Goal: Information Seeking & Learning: Learn about a topic

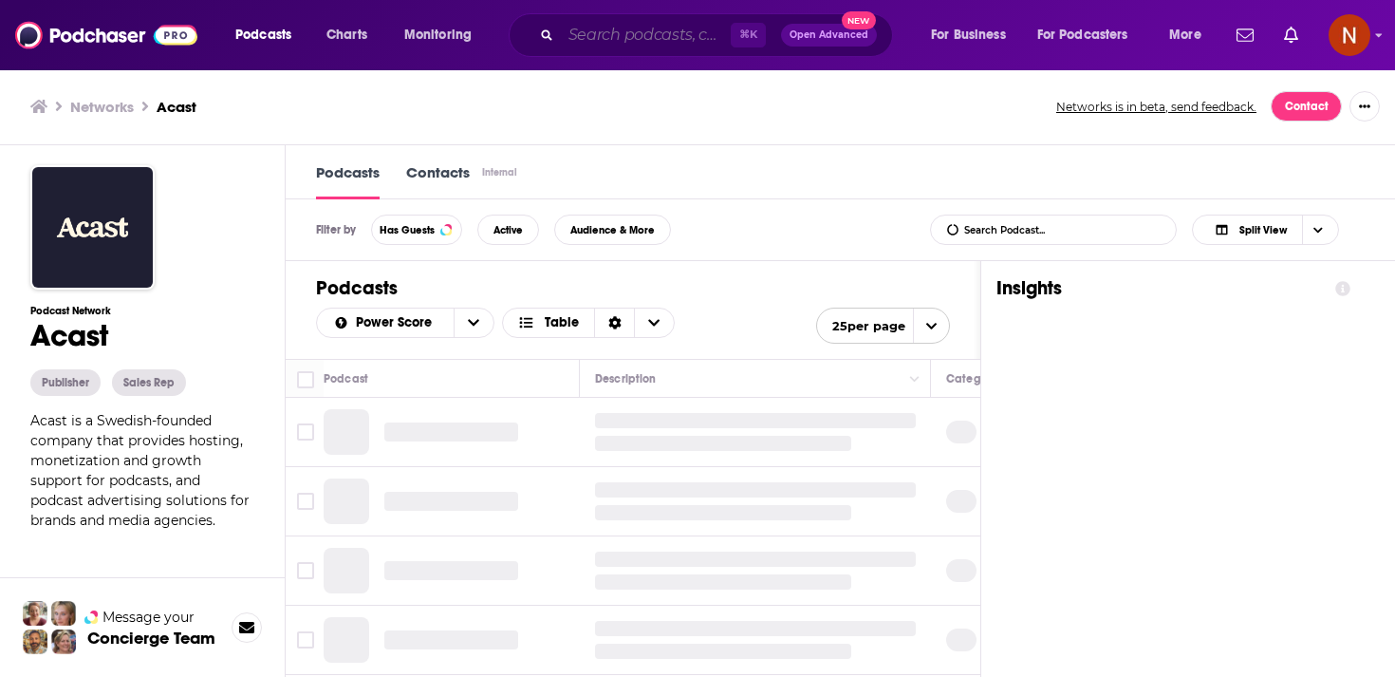
click at [656, 32] on input "Search podcasts, credits, & more..." at bounding box center [646, 35] width 170 height 30
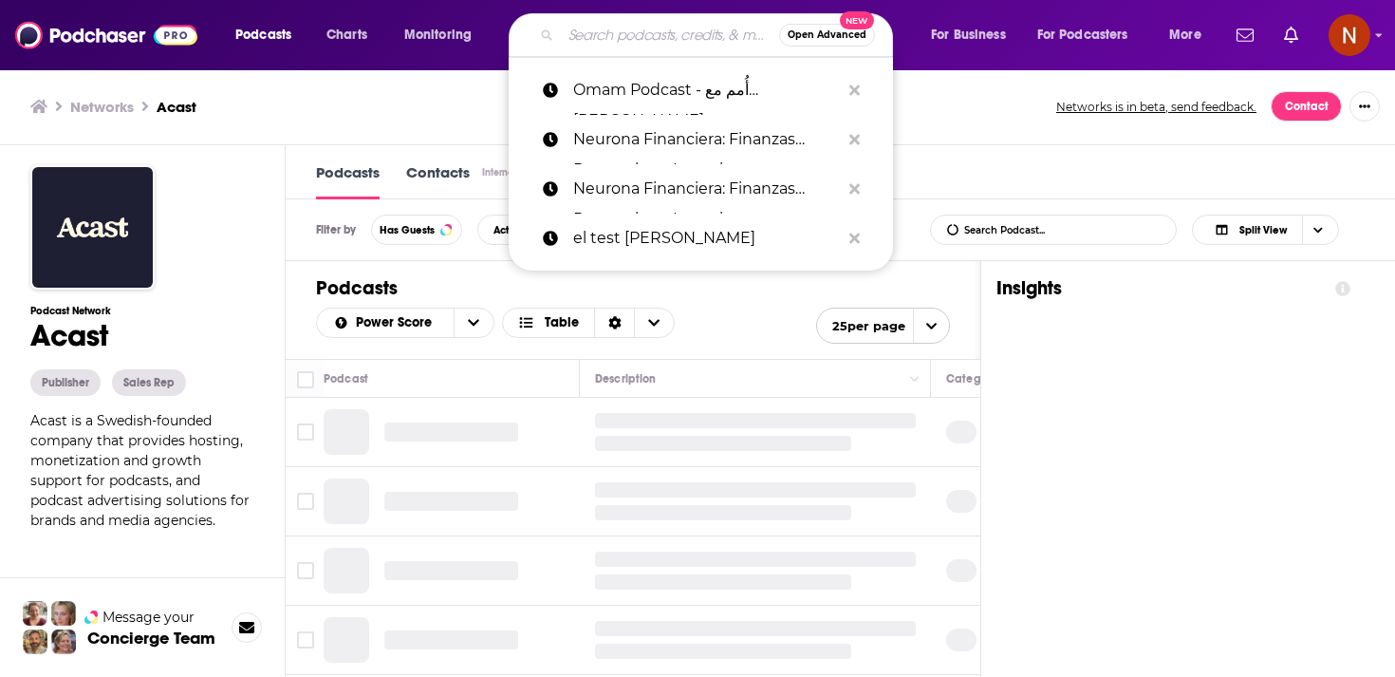
paste input "الغرفة"
type input "الغرفة"
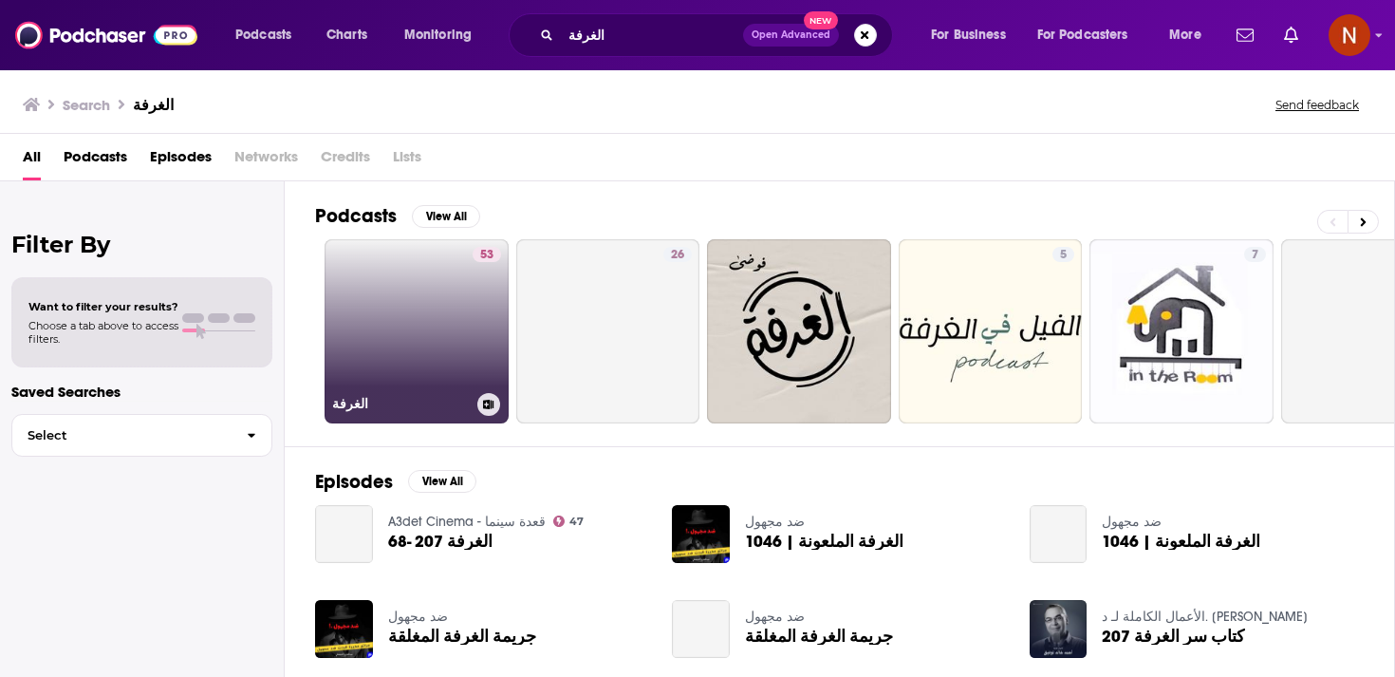
click at [419, 307] on link "53 الغرفة" at bounding box center [417, 331] width 184 height 184
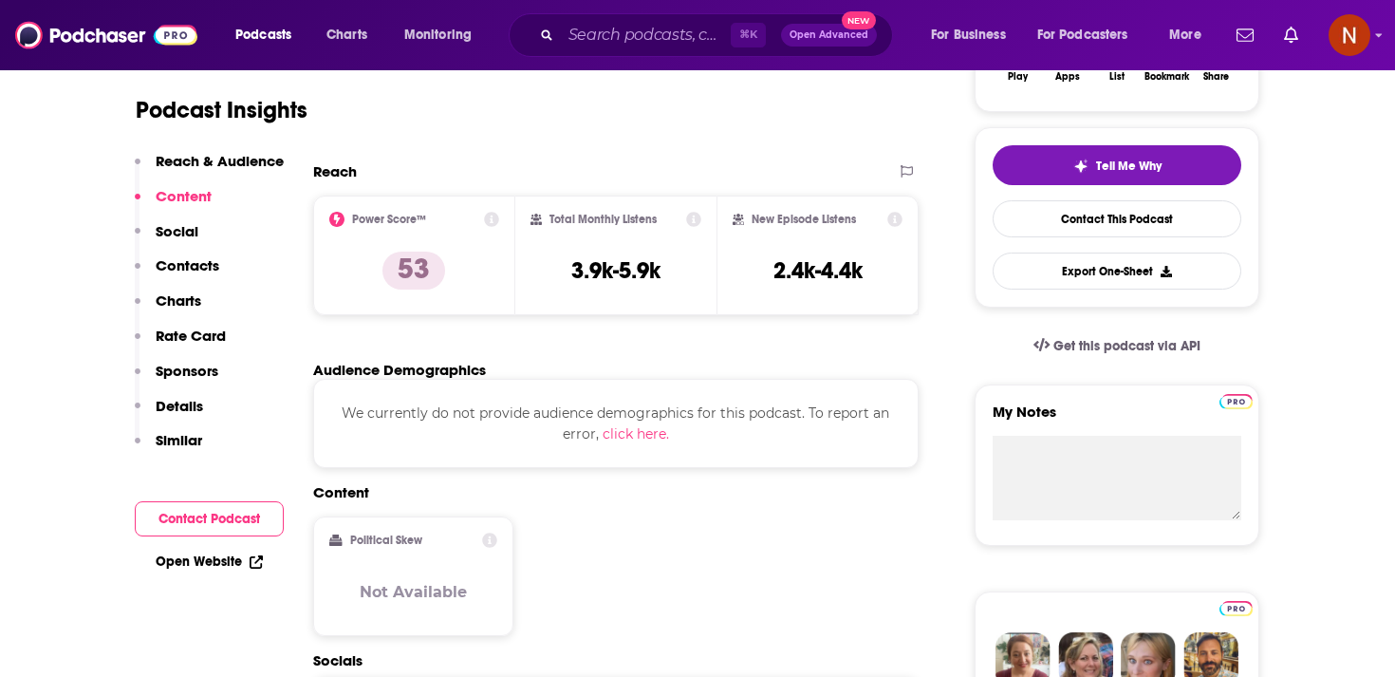
scroll to position [364, 0]
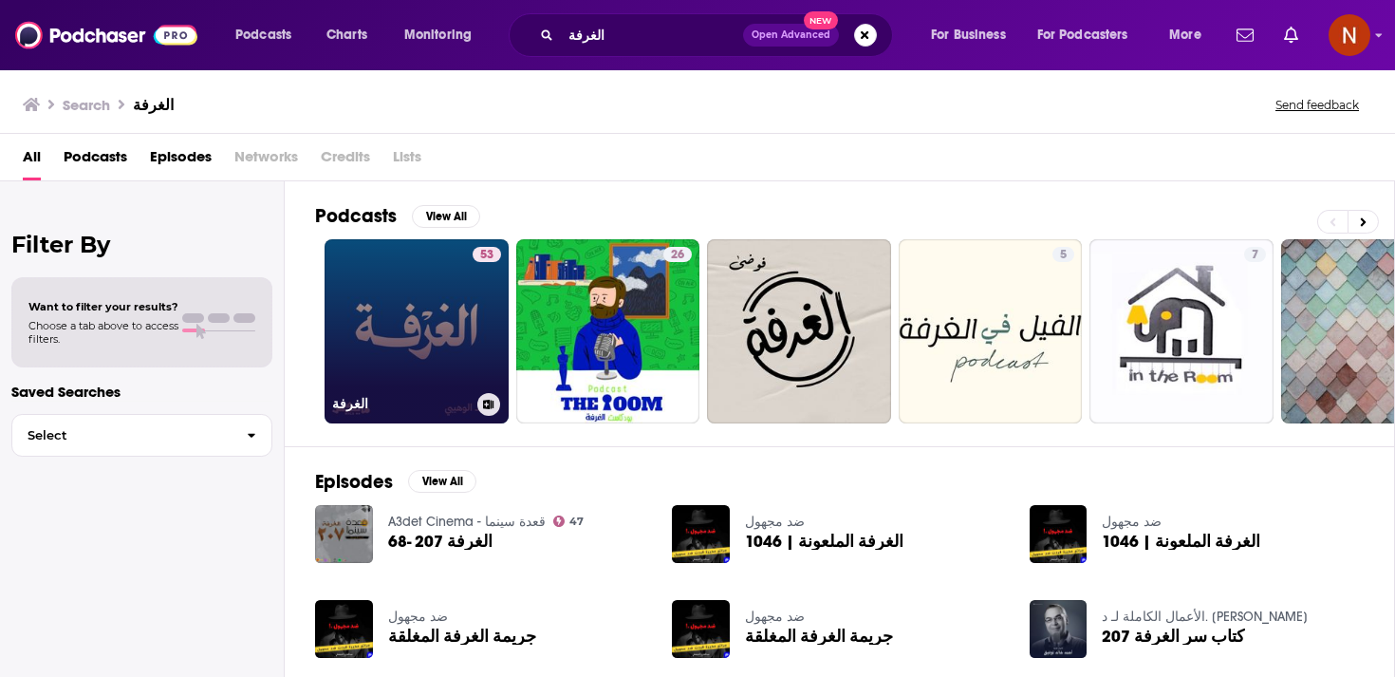
click at [382, 294] on link "53 الغرفة" at bounding box center [417, 331] width 184 height 184
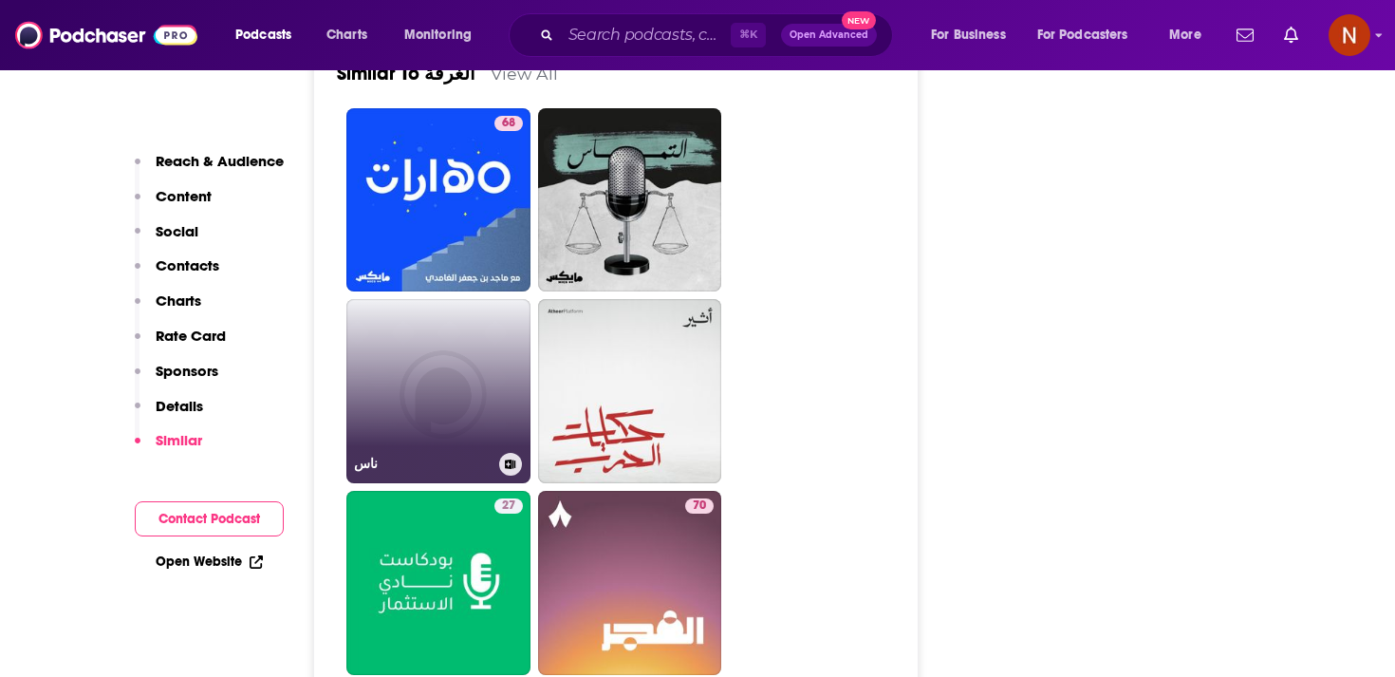
scroll to position [2812, 0]
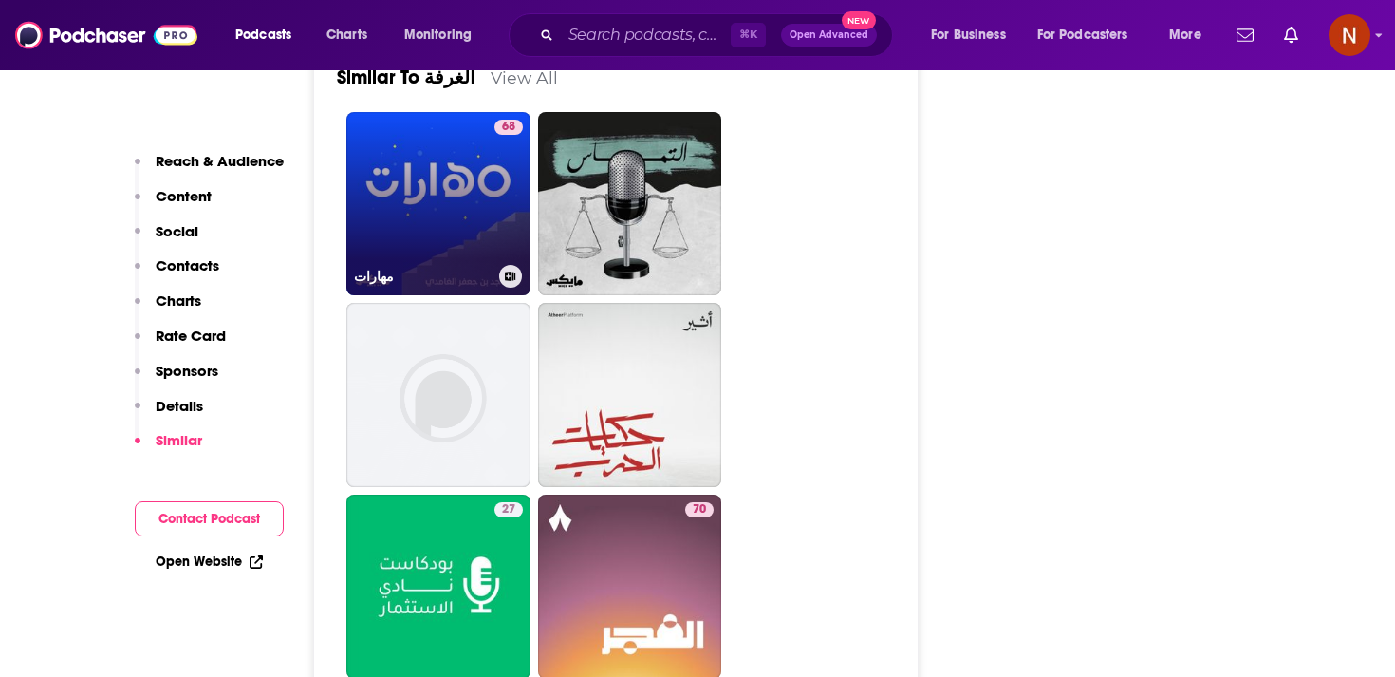
click at [445, 265] on link "68 مهارات" at bounding box center [438, 204] width 184 height 184
type input "[URL][DOMAIN_NAME]"
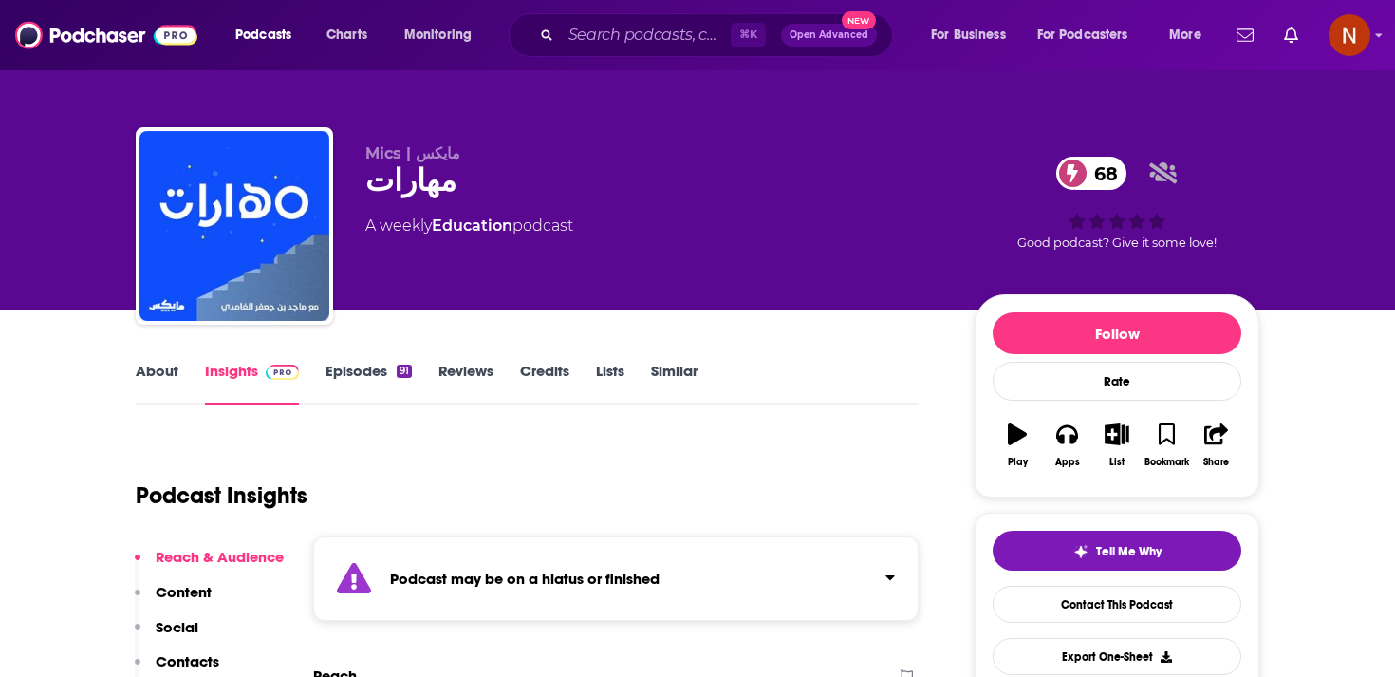
click at [400, 188] on div "مهارات 68" at bounding box center [654, 180] width 579 height 37
copy div "مهارات 68"
click at [612, 28] on input "Search podcasts, credits, & more..." at bounding box center [646, 35] width 170 height 30
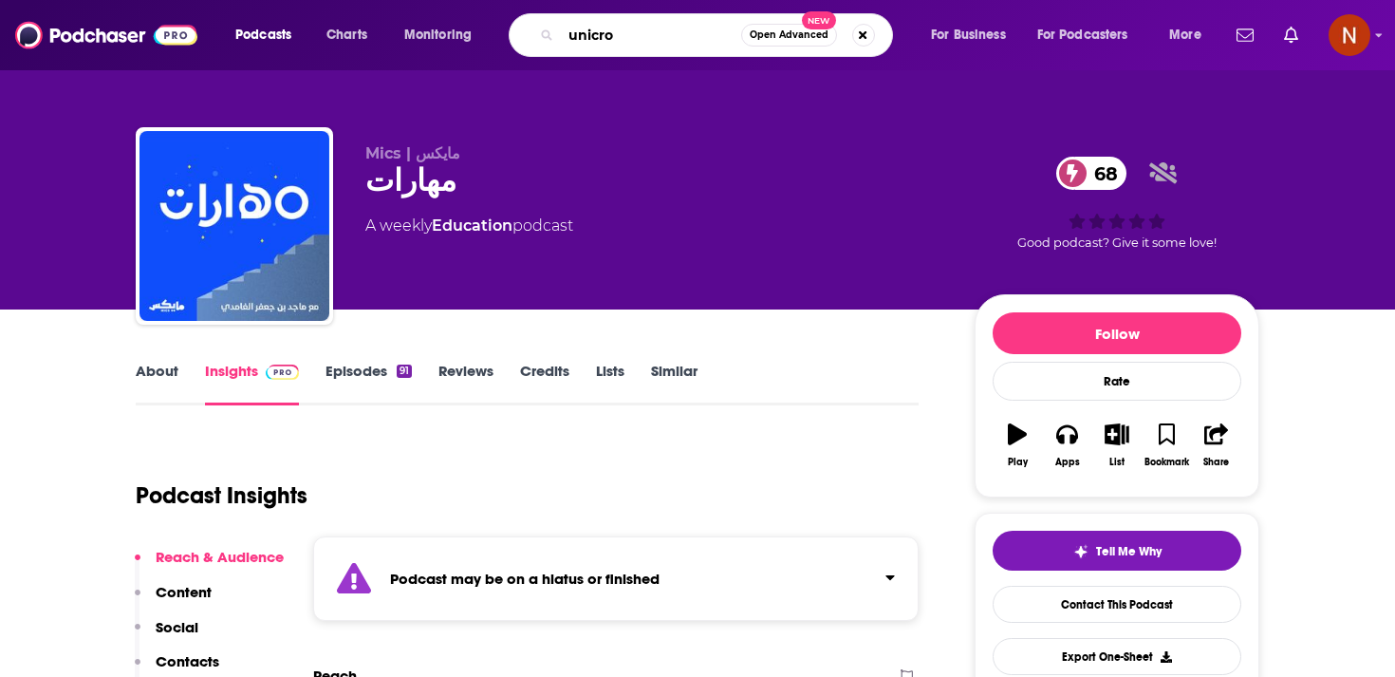
type input "unicron"
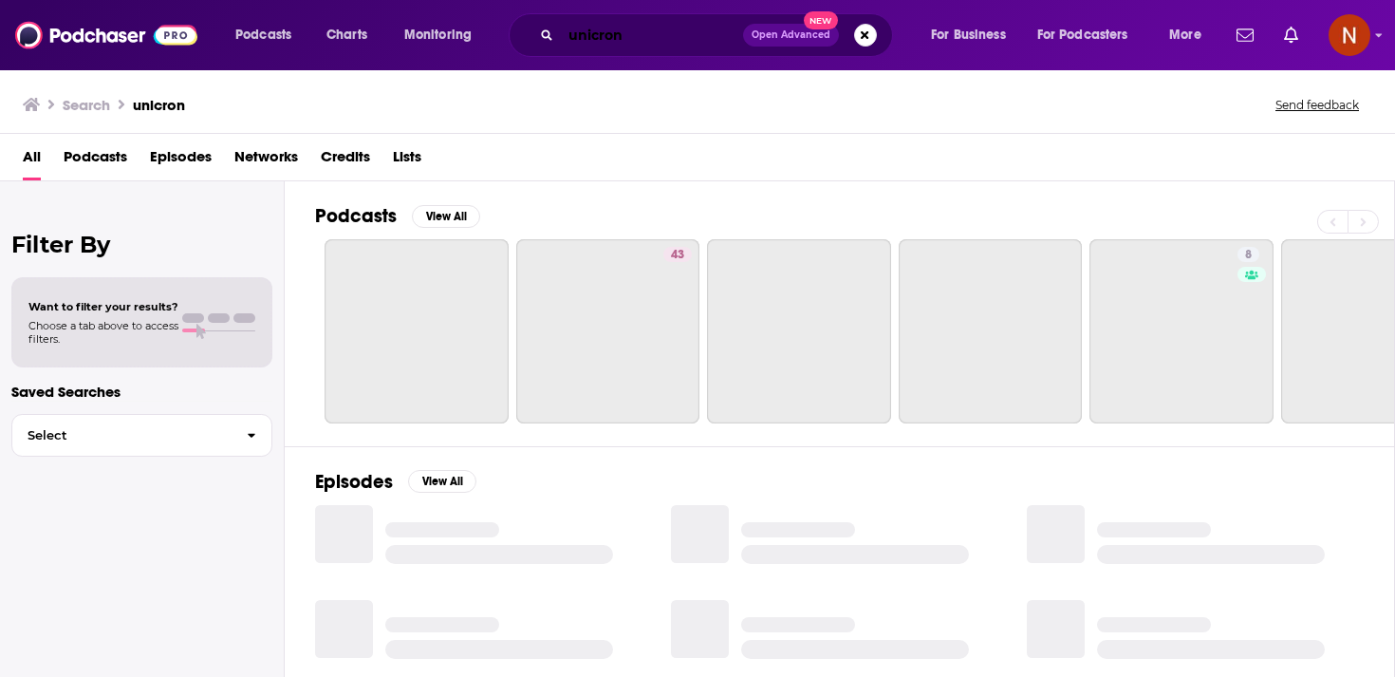
click at [610, 34] on input "unicron" at bounding box center [652, 35] width 182 height 30
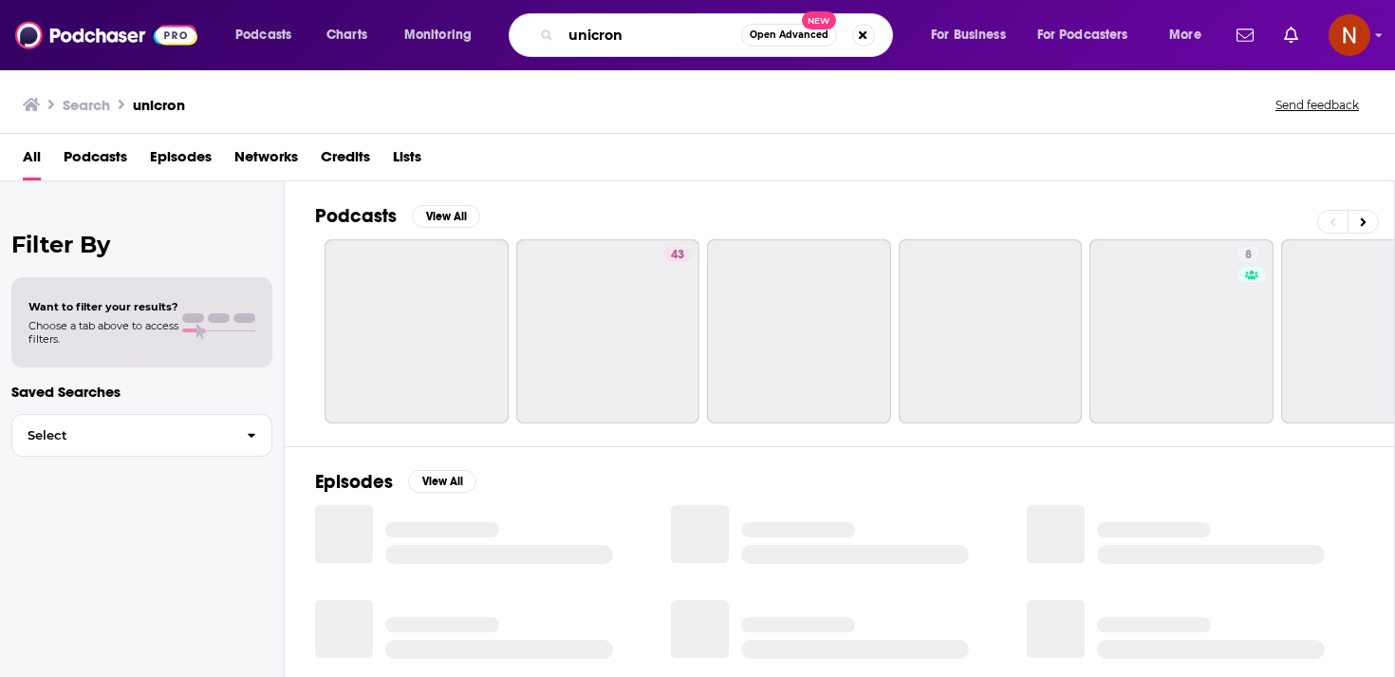
click at [610, 34] on input "unicron" at bounding box center [651, 35] width 180 height 30
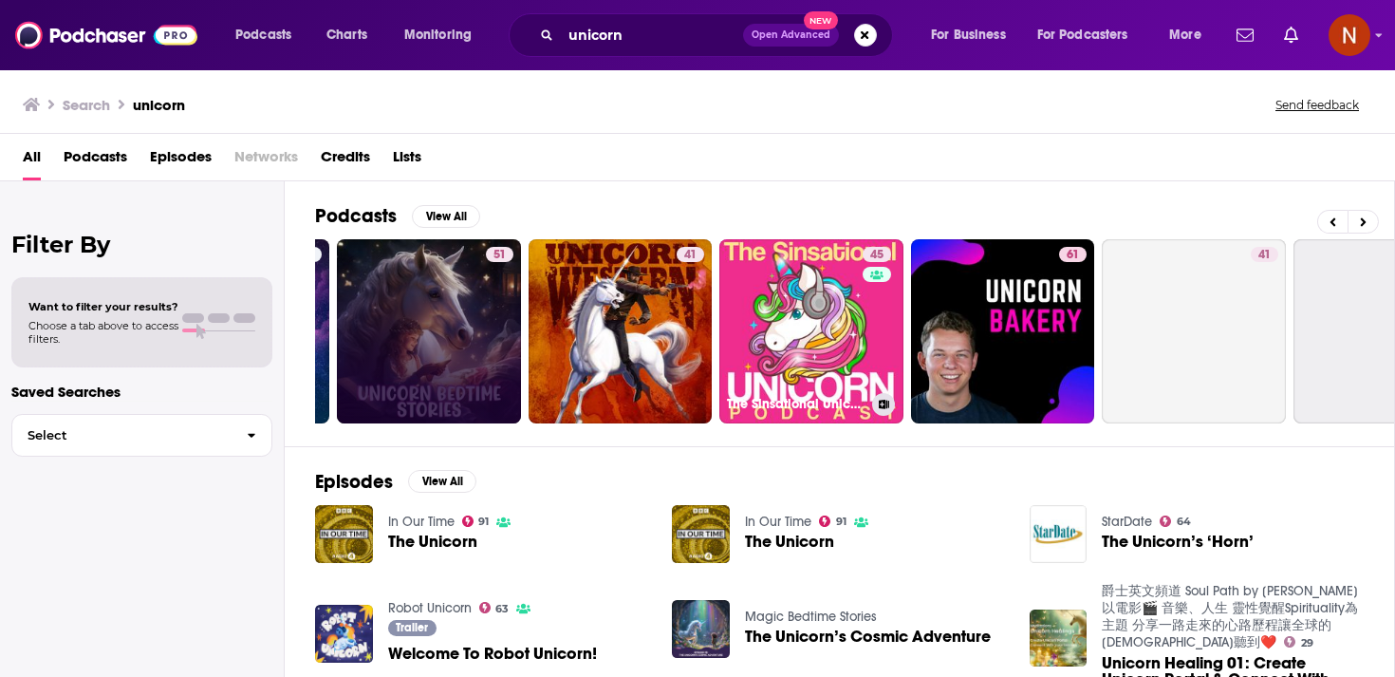
scroll to position [0, 663]
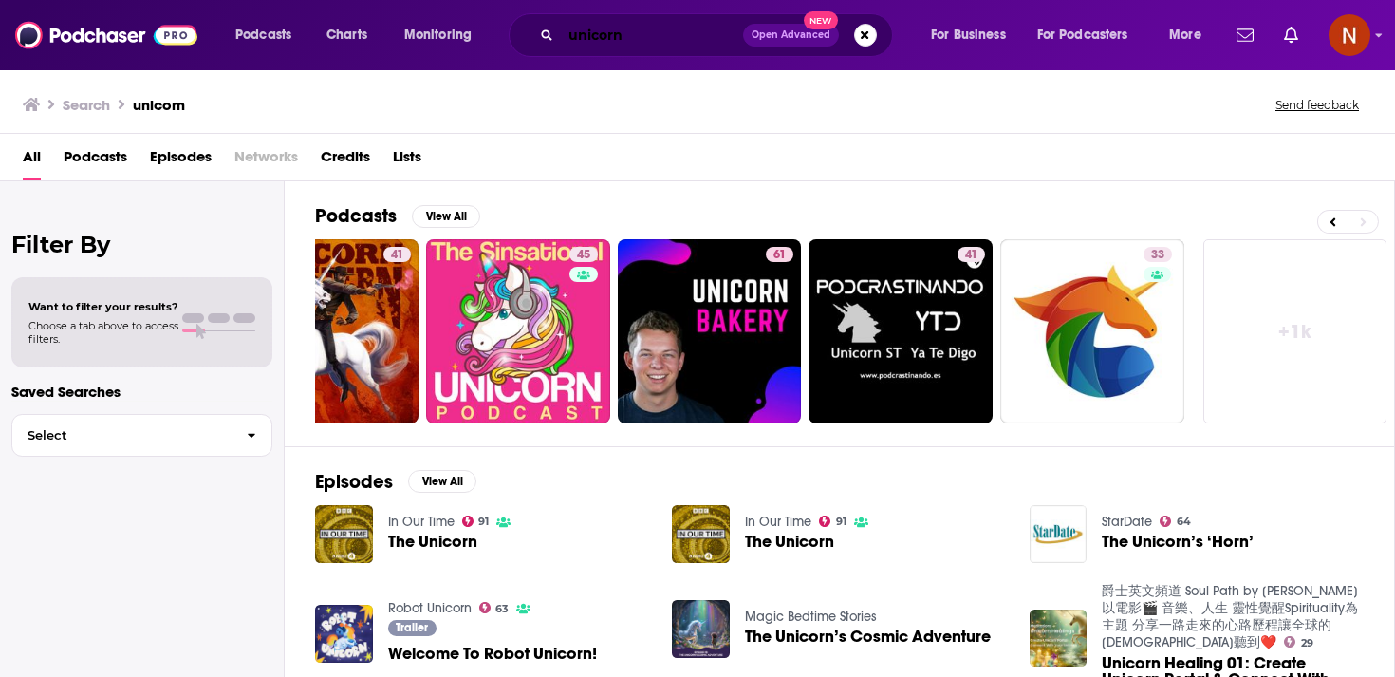
click at [663, 31] on input "unicorn" at bounding box center [652, 35] width 182 height 30
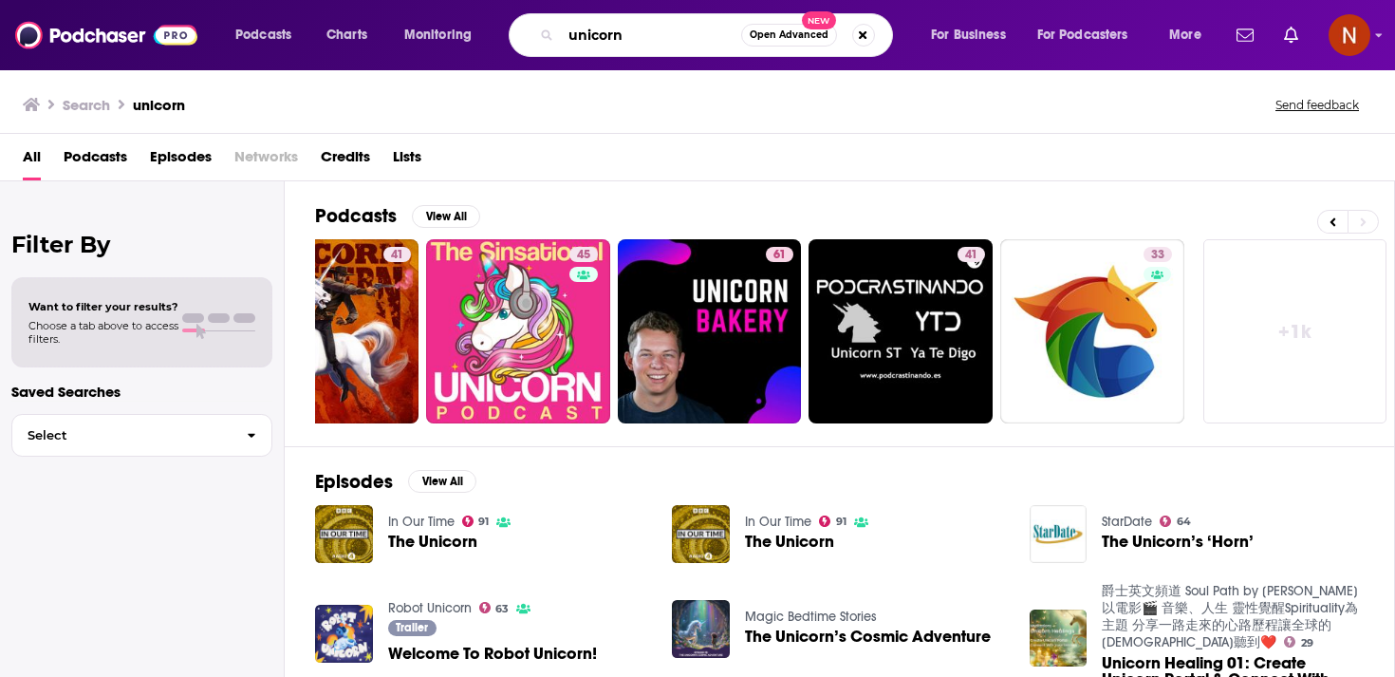
click at [663, 31] on input "unicorn" at bounding box center [651, 35] width 180 height 30
paste input "The Code | الشفرة"
type input "The Code | الشفرة"
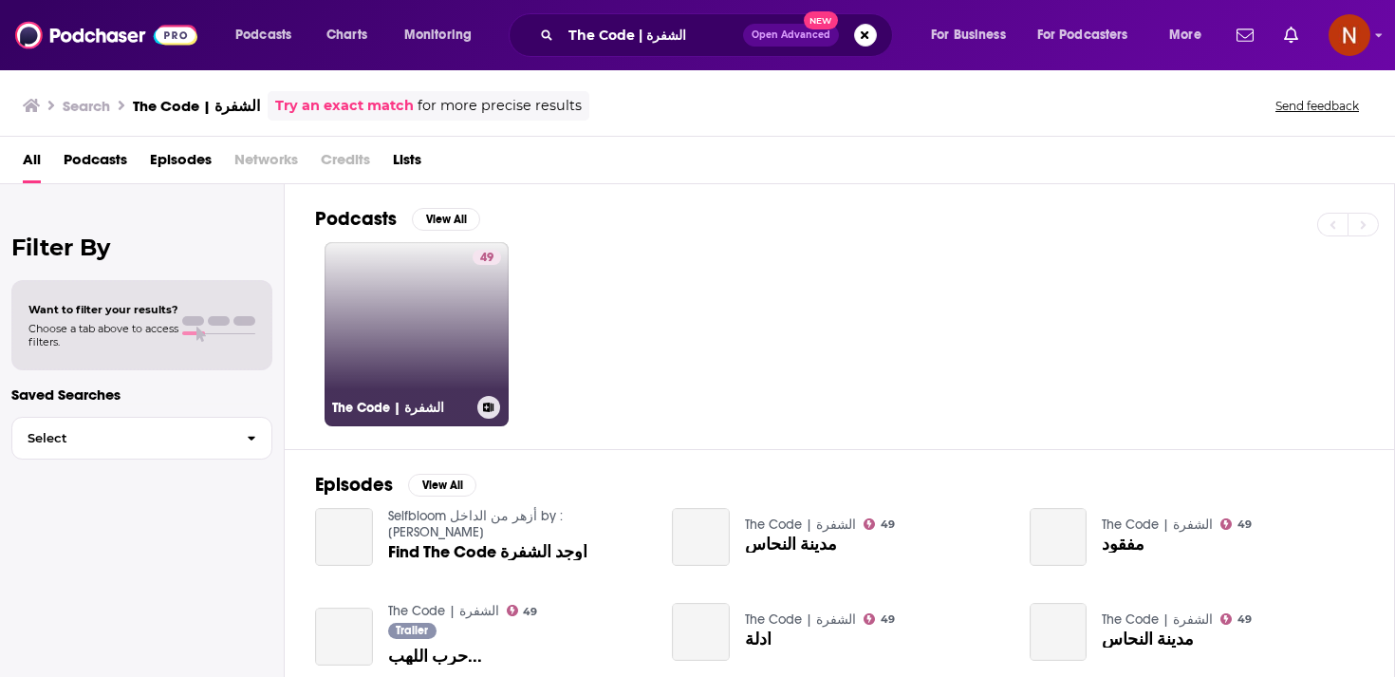
click at [470, 292] on link "49 The Code | الشفرة" at bounding box center [417, 334] width 184 height 184
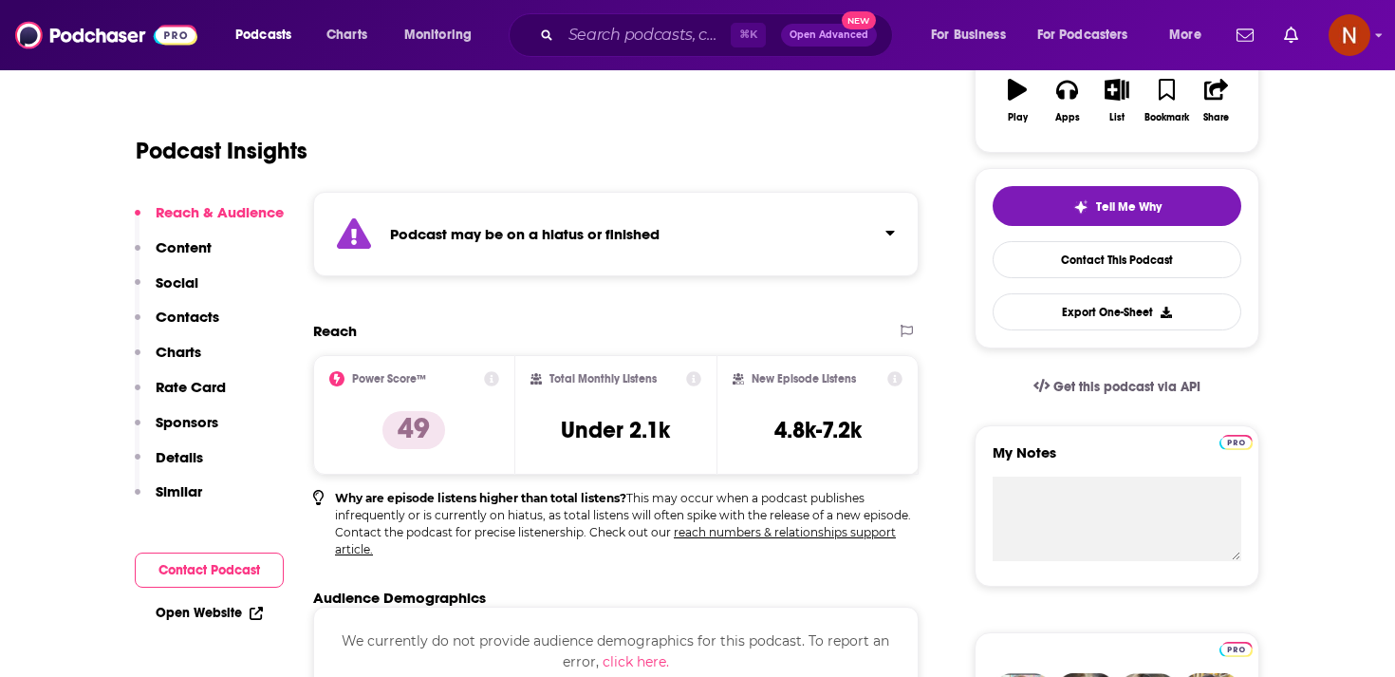
scroll to position [591, 0]
